Goal: Find specific page/section: Find specific page/section

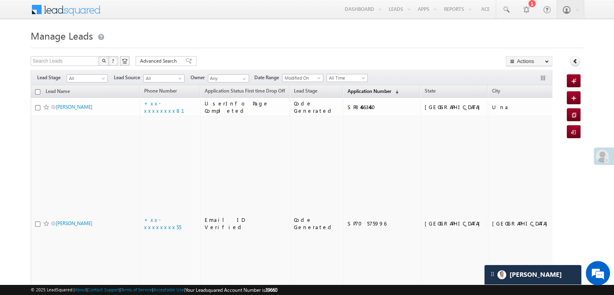
click at [347, 90] on span "Application Number" at bounding box center [369, 91] width 44 height 6
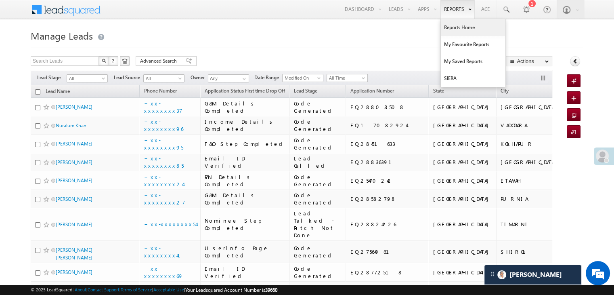
click at [458, 25] on link "Reports Home" at bounding box center [473, 27] width 65 height 17
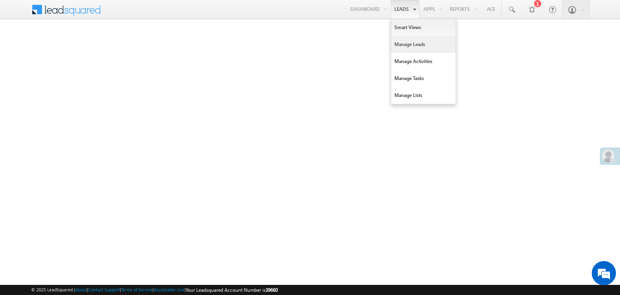
click at [398, 42] on link "Manage Leads" at bounding box center [423, 44] width 65 height 17
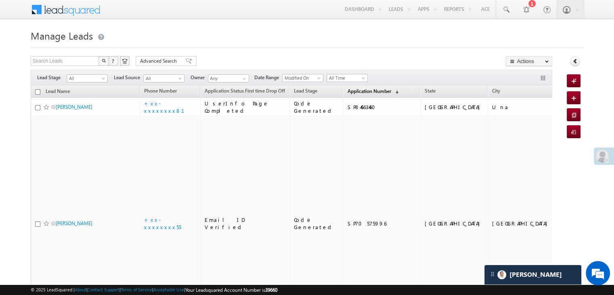
click at [348, 93] on span "Application Number" at bounding box center [369, 91] width 44 height 6
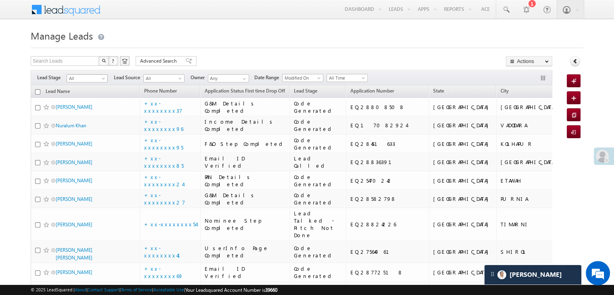
click at [103, 79] on span at bounding box center [104, 80] width 6 height 6
click at [95, 92] on link at bounding box center [87, 95] width 41 height 7
click at [104, 79] on span at bounding box center [104, 80] width 6 height 6
click at [90, 94] on link "Lead Generated" at bounding box center [87, 95] width 41 height 7
